Goal: Information Seeking & Learning: Learn about a topic

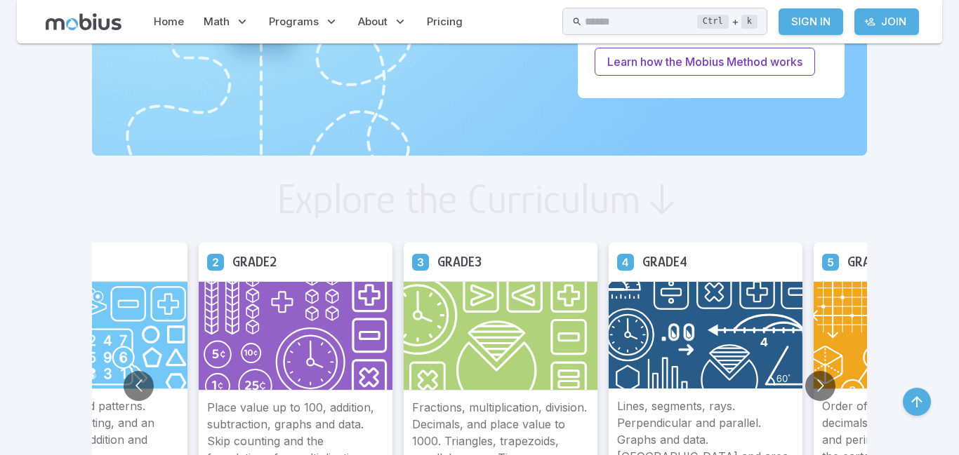
scroll to position [758, 0]
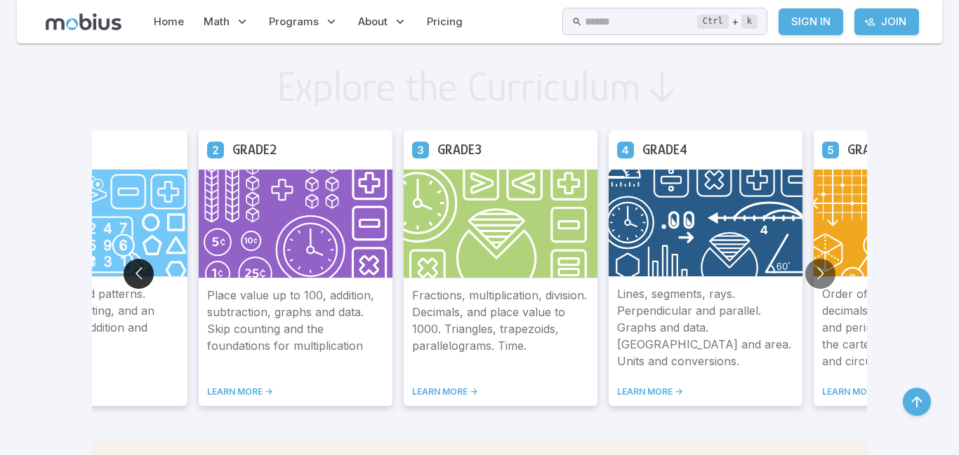
click at [124, 276] on button "Go to previous slide" at bounding box center [139, 274] width 30 height 30
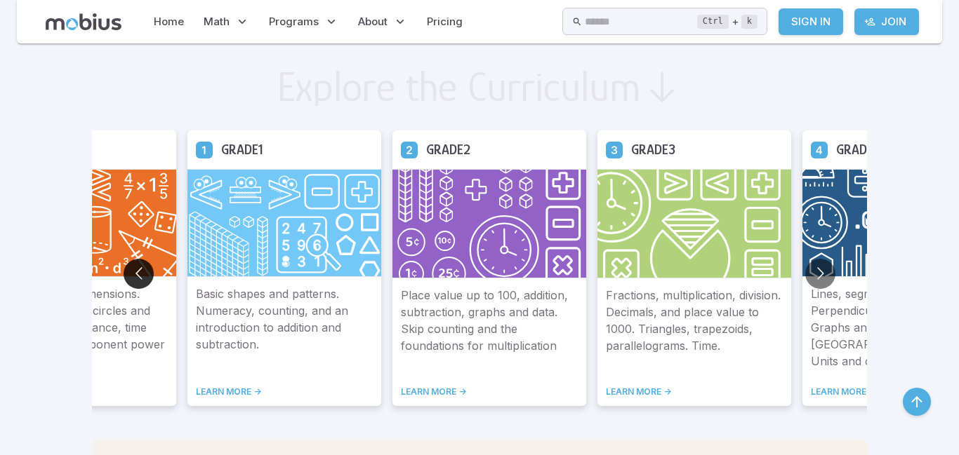
click at [124, 276] on button "Go to previous slide" at bounding box center [139, 274] width 30 height 30
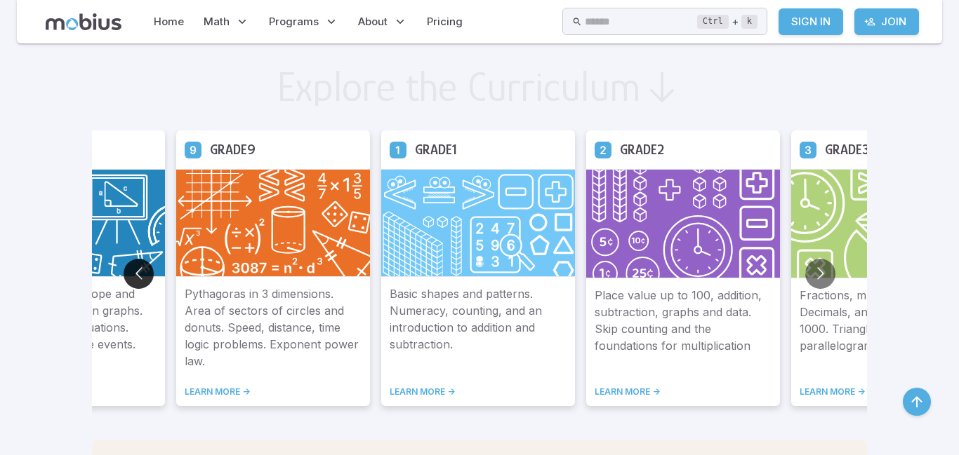
click at [124, 276] on button "Go to previous slide" at bounding box center [139, 274] width 30 height 30
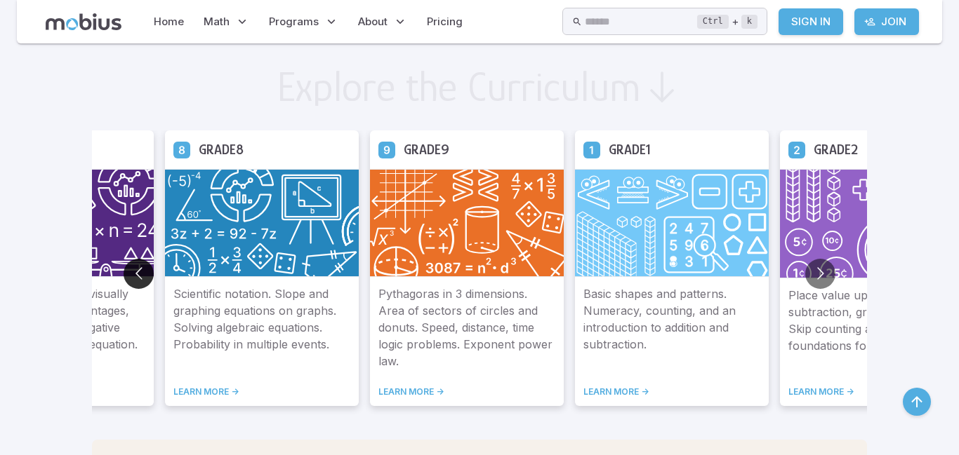
click at [124, 276] on button "Go to previous slide" at bounding box center [139, 274] width 30 height 30
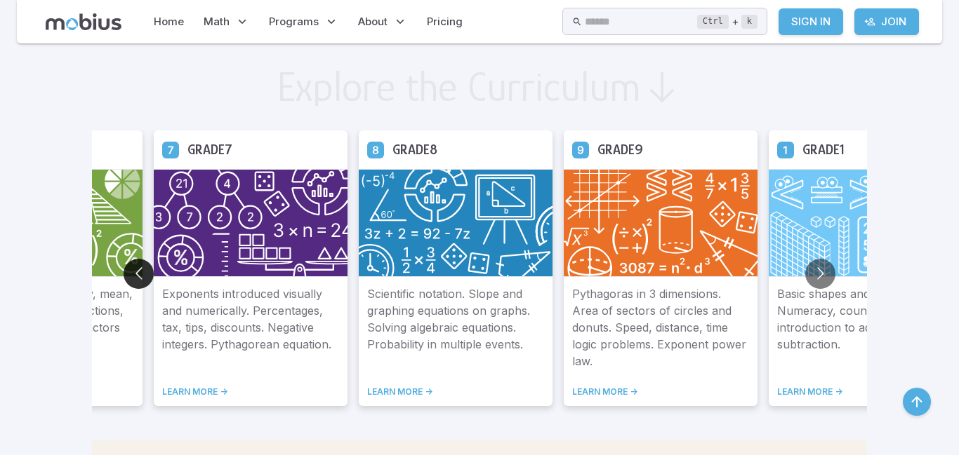
click at [124, 276] on button "Go to previous slide" at bounding box center [139, 274] width 30 height 30
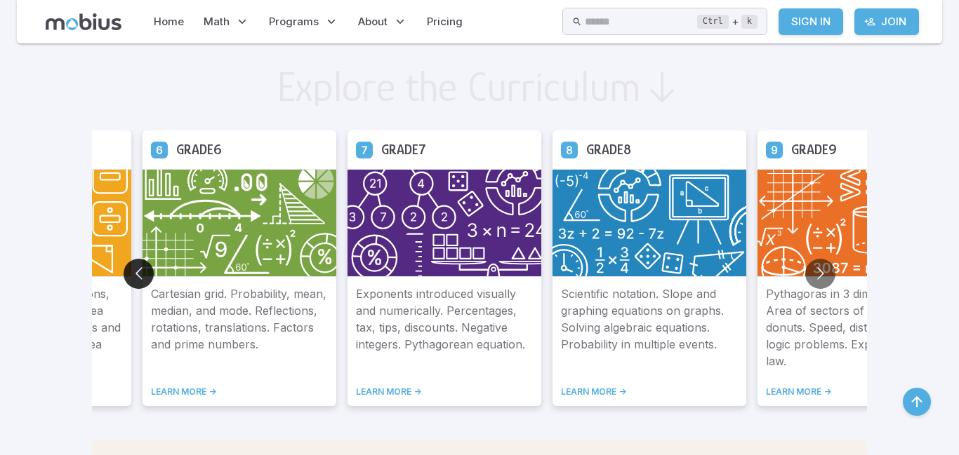
click at [124, 276] on button "Go to previous slide" at bounding box center [139, 274] width 30 height 30
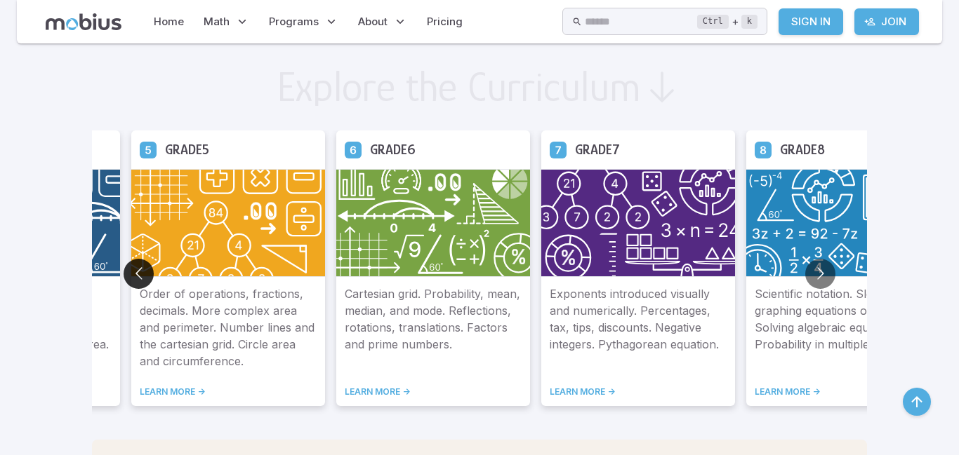
click at [124, 276] on button "Go to previous slide" at bounding box center [139, 274] width 30 height 30
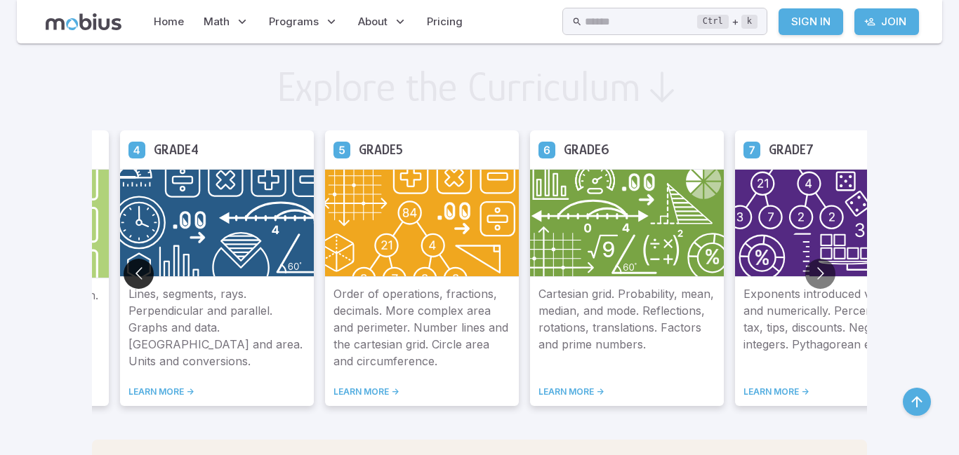
click at [124, 276] on button "Go to previous slide" at bounding box center [139, 274] width 30 height 30
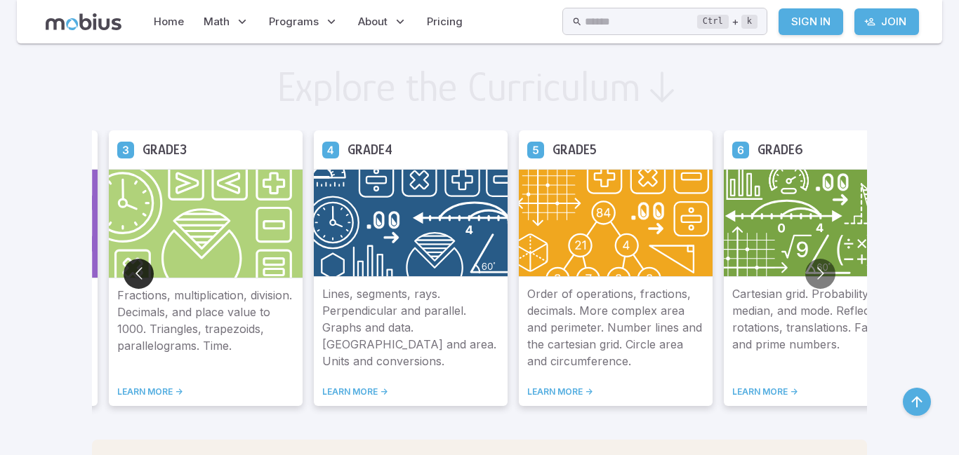
click at [124, 276] on button "Go to previous slide" at bounding box center [139, 274] width 30 height 30
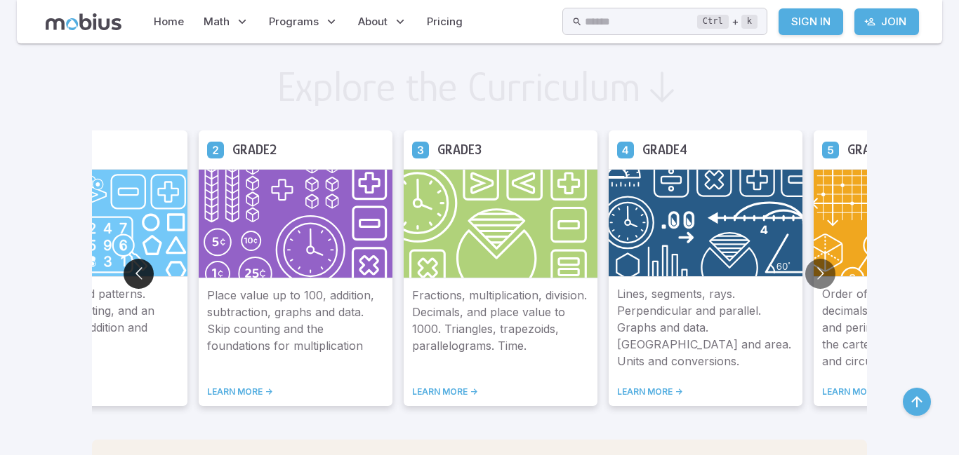
click at [124, 276] on button "Go to previous slide" at bounding box center [139, 274] width 30 height 30
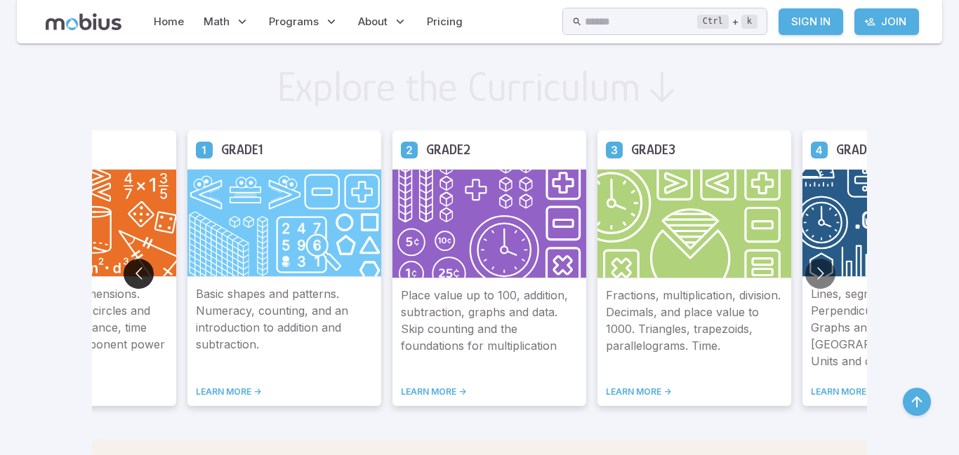
click at [124, 276] on button "Go to previous slide" at bounding box center [139, 274] width 30 height 30
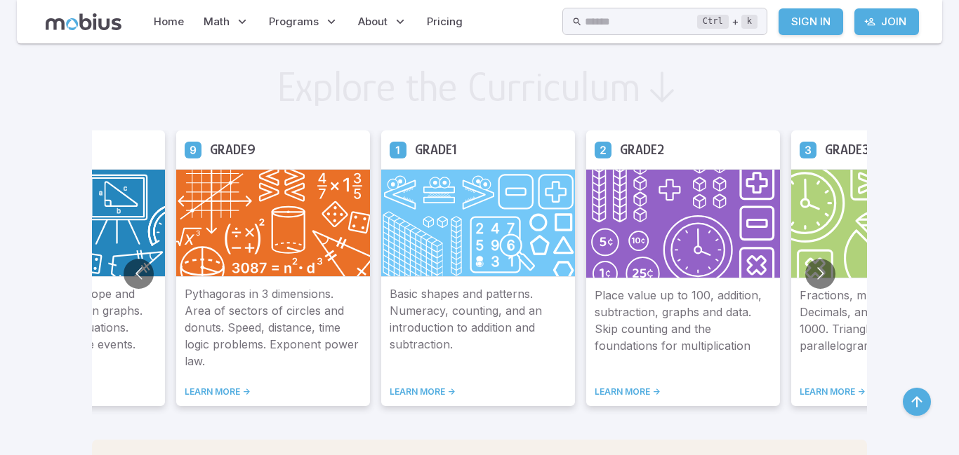
click at [400, 255] on img at bounding box center [478, 223] width 194 height 108
click at [381, 399] on div "Basic shapes and patterns. Numeracy, counting, and an introduction to addition …" at bounding box center [478, 341] width 194 height 129
click at [389, 397] on link "LEARN MORE ->" at bounding box center [477, 392] width 177 height 11
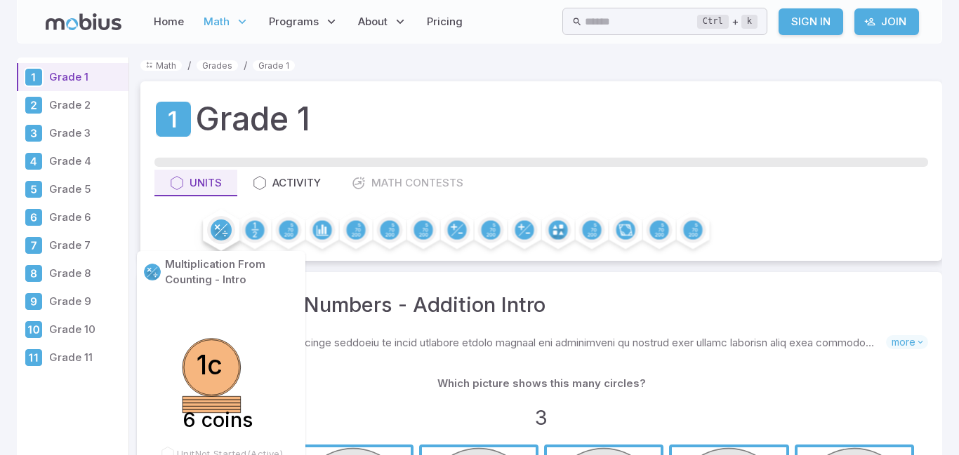
click at [220, 229] on circle at bounding box center [221, 230] width 21 height 21
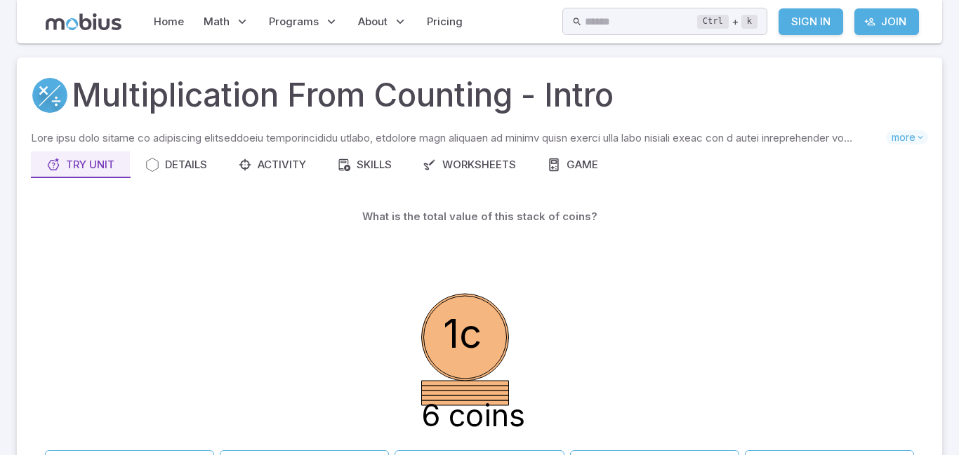
scroll to position [56, 0]
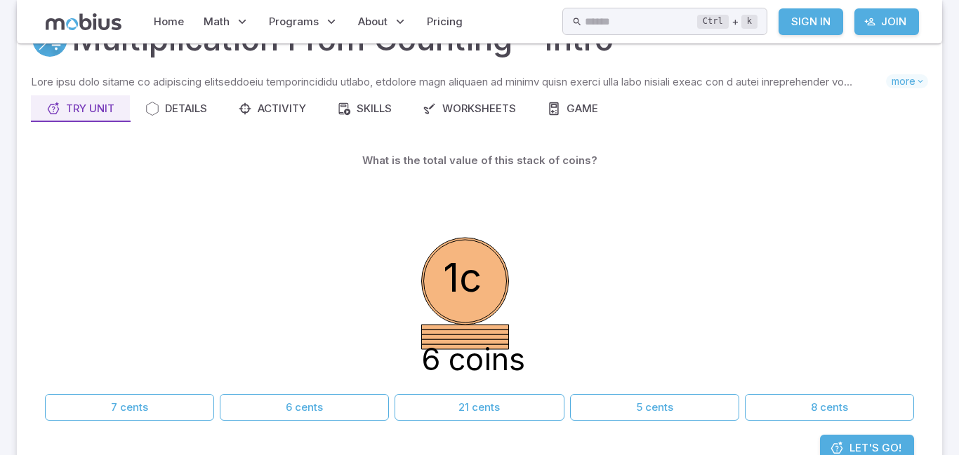
click at [326, 422] on div "What is the total value of this stack of coins? 1c 6 coins 7 cents 6 cents 21 c…" at bounding box center [479, 291] width 869 height 288
click at [326, 406] on button "6 cents" at bounding box center [304, 407] width 169 height 27
click at [858, 453] on span "Let's Go!" at bounding box center [875, 448] width 52 height 15
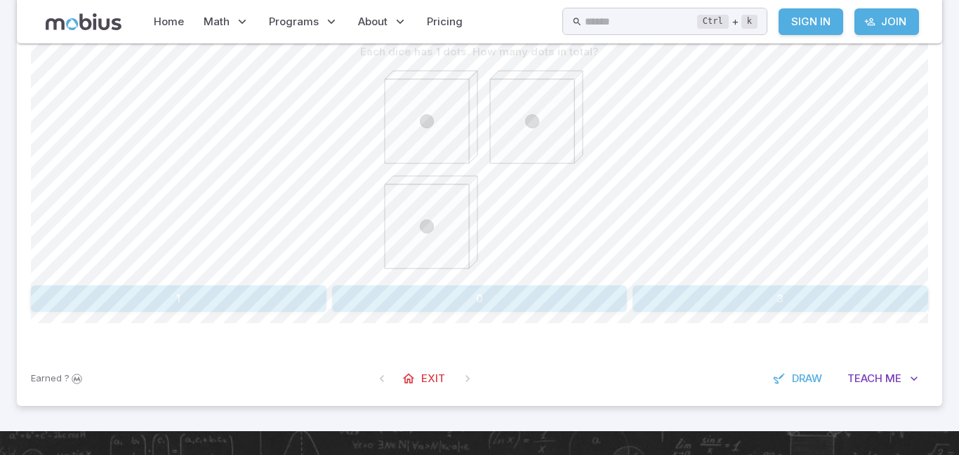
scroll to position [365, 0]
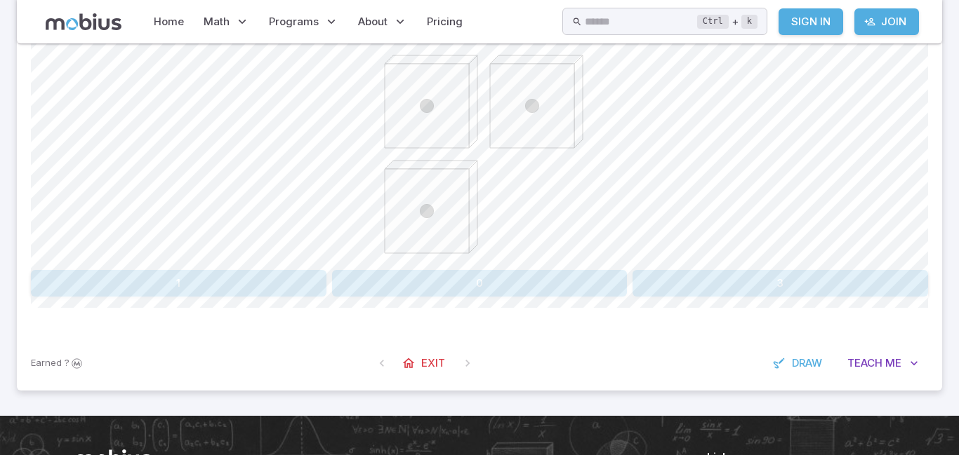
click at [719, 294] on button "3" at bounding box center [779, 283] width 295 height 27
click at [185, 292] on button "5" at bounding box center [118, 283] width 175 height 27
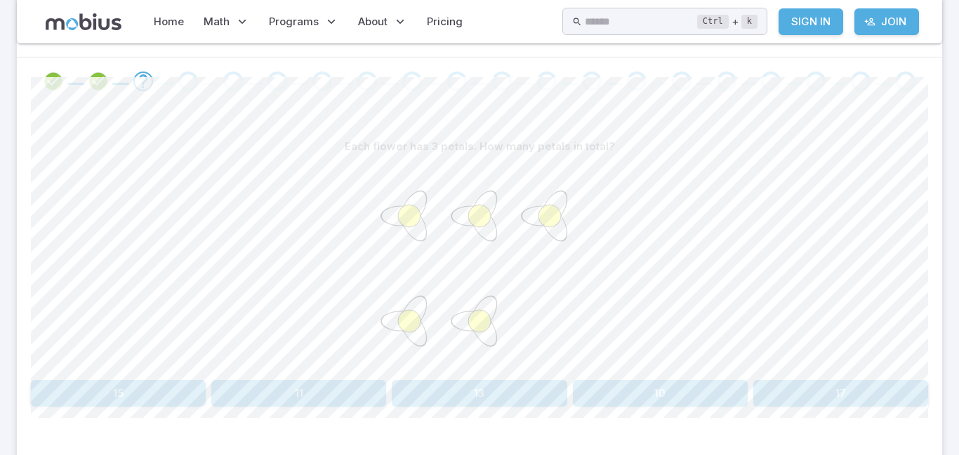
scroll to position [393, 0]
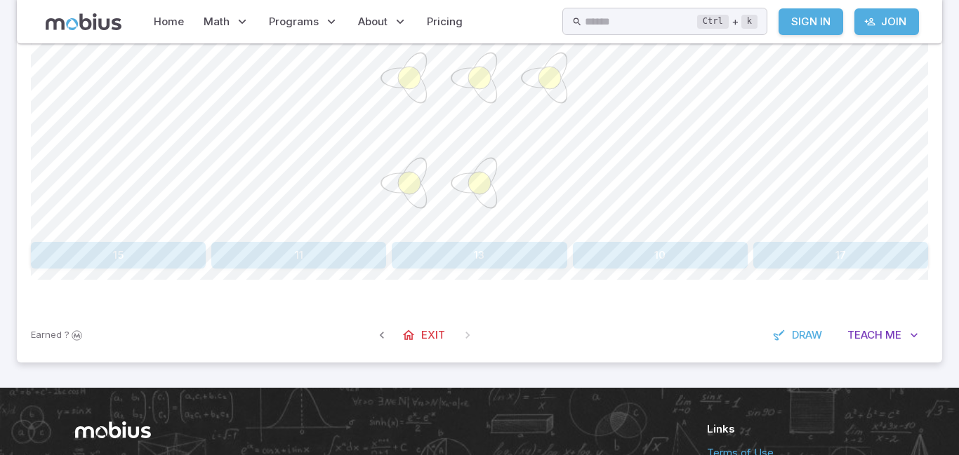
click at [74, 272] on div "Each flower has 3 petals. How many petals in total? 15 11 13 10 17 Canvas actio…" at bounding box center [479, 137] width 897 height 341
click at [173, 252] on button "15" at bounding box center [118, 255] width 175 height 27
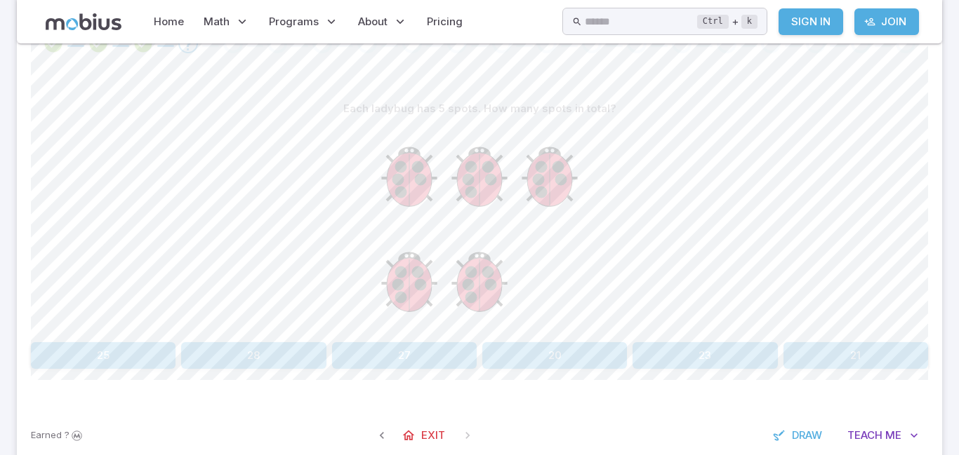
scroll to position [309, 0]
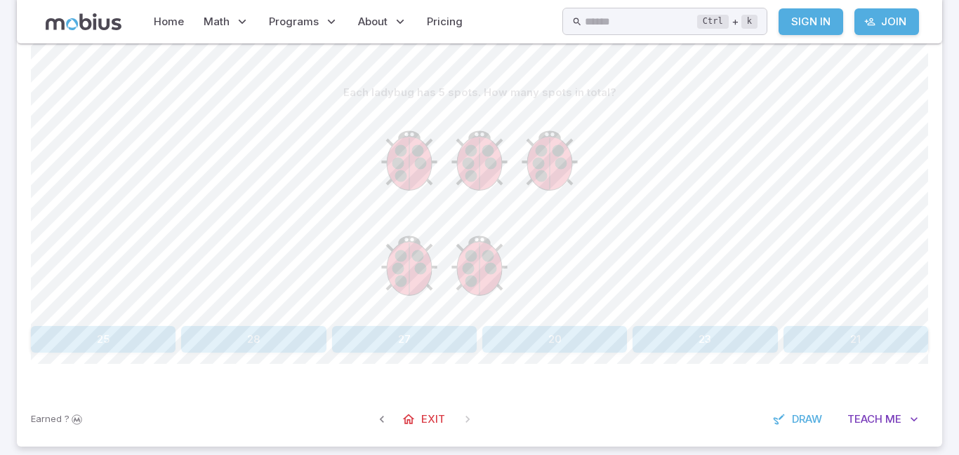
click at [109, 356] on div "Each ladybug has 5 spots. How many spots in total? 25 28 27 20 23 21 Canvas act…" at bounding box center [479, 221] width 897 height 341
click at [94, 349] on button "25" at bounding box center [103, 339] width 145 height 27
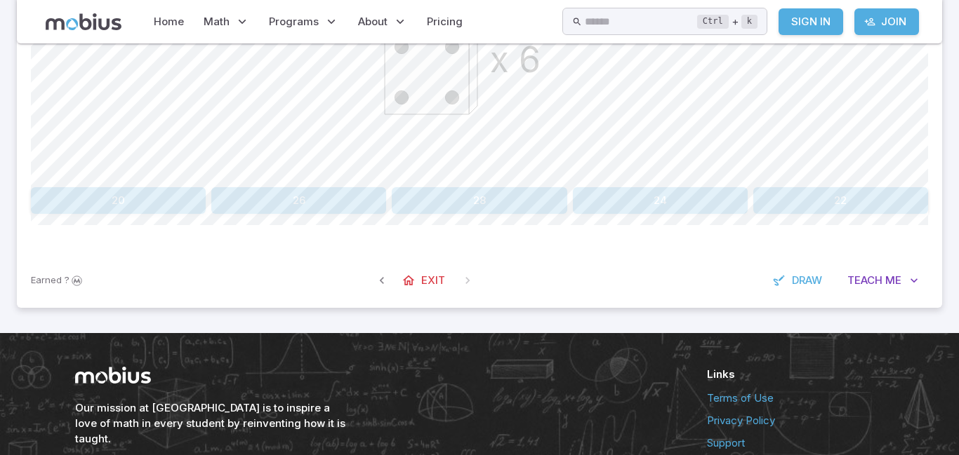
scroll to position [449, 0]
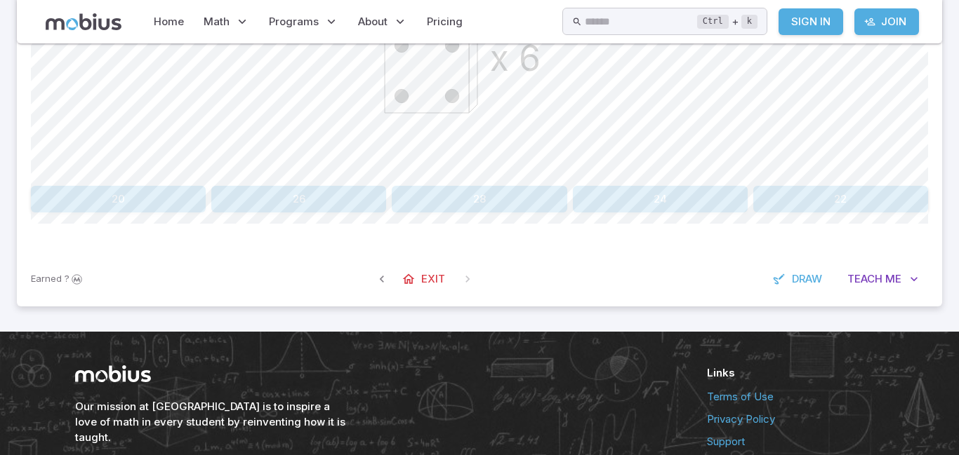
click at [82, 432] on div "Our mission at [GEOGRAPHIC_DATA] is to inspire a love of math in every student …" at bounding box center [374, 408] width 598 height 84
